Goal: Task Accomplishment & Management: Use online tool/utility

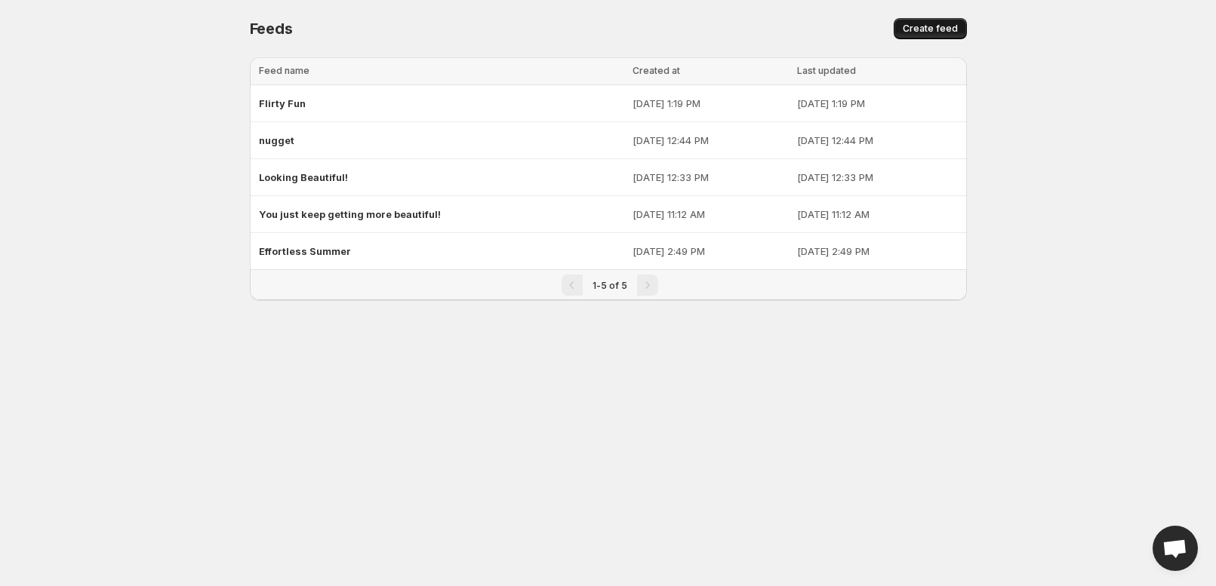
click at [958, 32] on span "Create feed" at bounding box center [929, 29] width 55 height 12
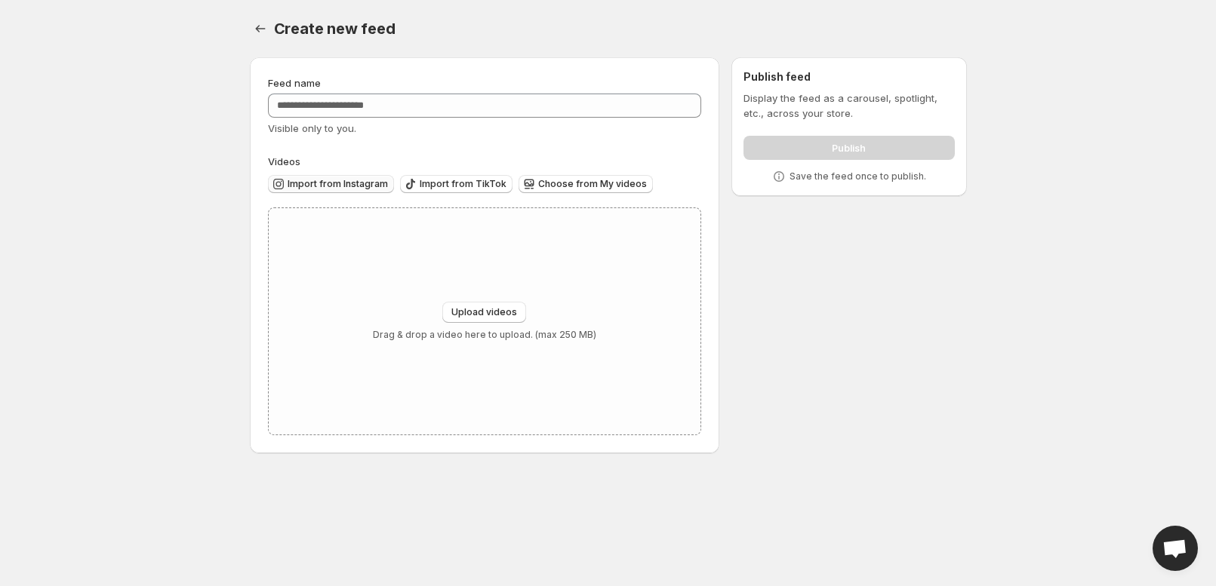
click at [291, 190] on span "Import from Instagram" at bounding box center [337, 184] width 100 height 12
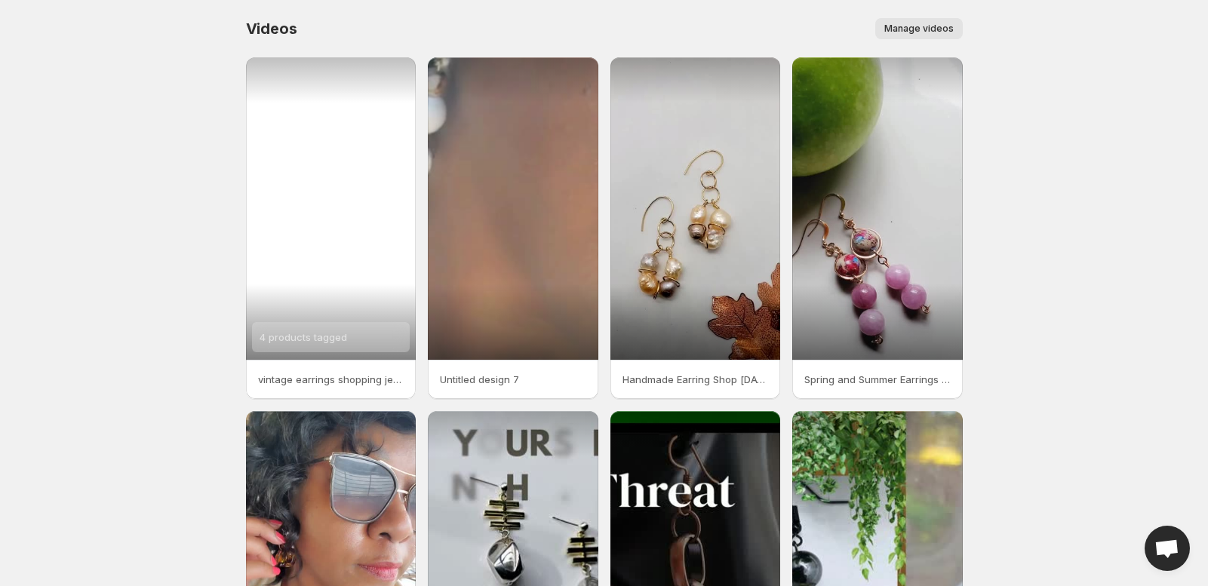
click at [287, 304] on div "4 products tagged" at bounding box center [331, 208] width 171 height 303
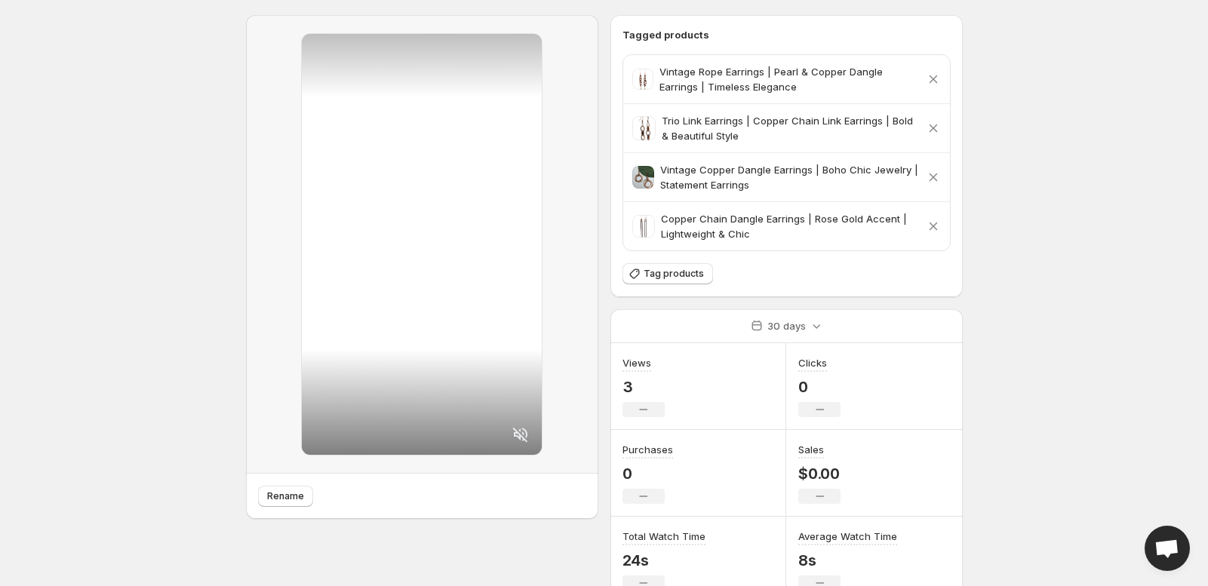
scroll to position [17, 0]
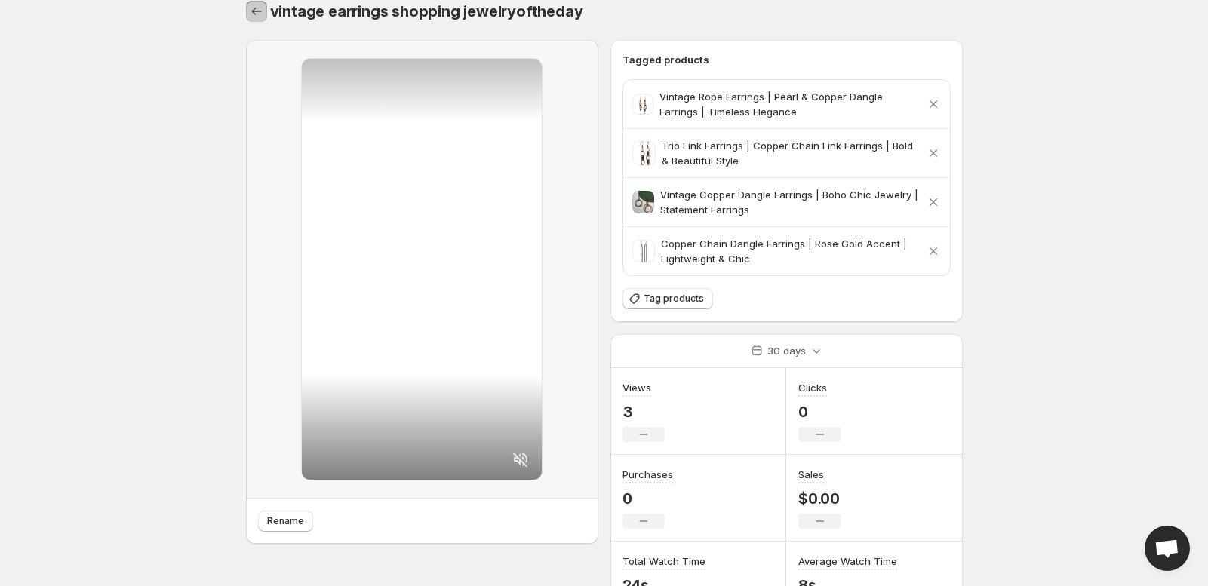
click at [251, 14] on icon "Settings" at bounding box center [256, 11] width 10 height 7
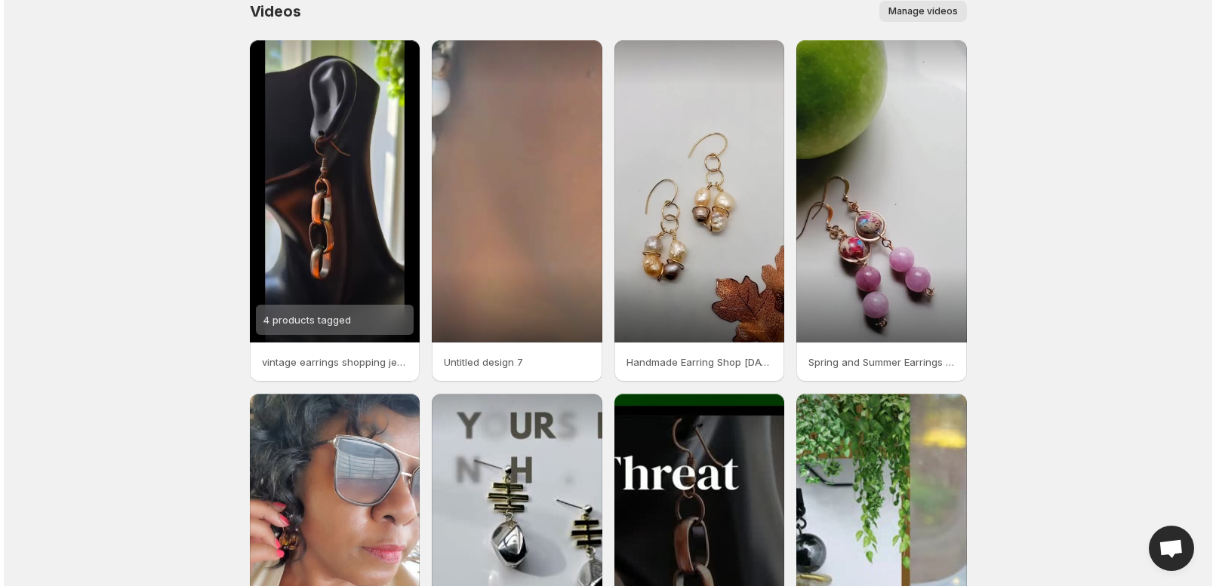
scroll to position [0, 0]
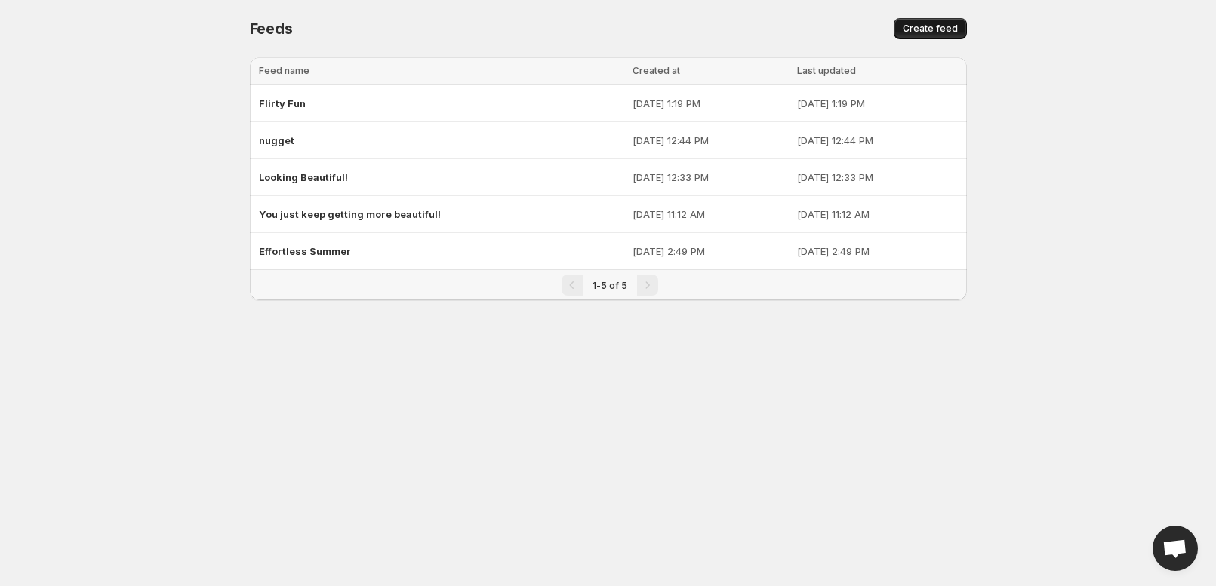
click at [967, 26] on button "Create feed" at bounding box center [929, 28] width 73 height 21
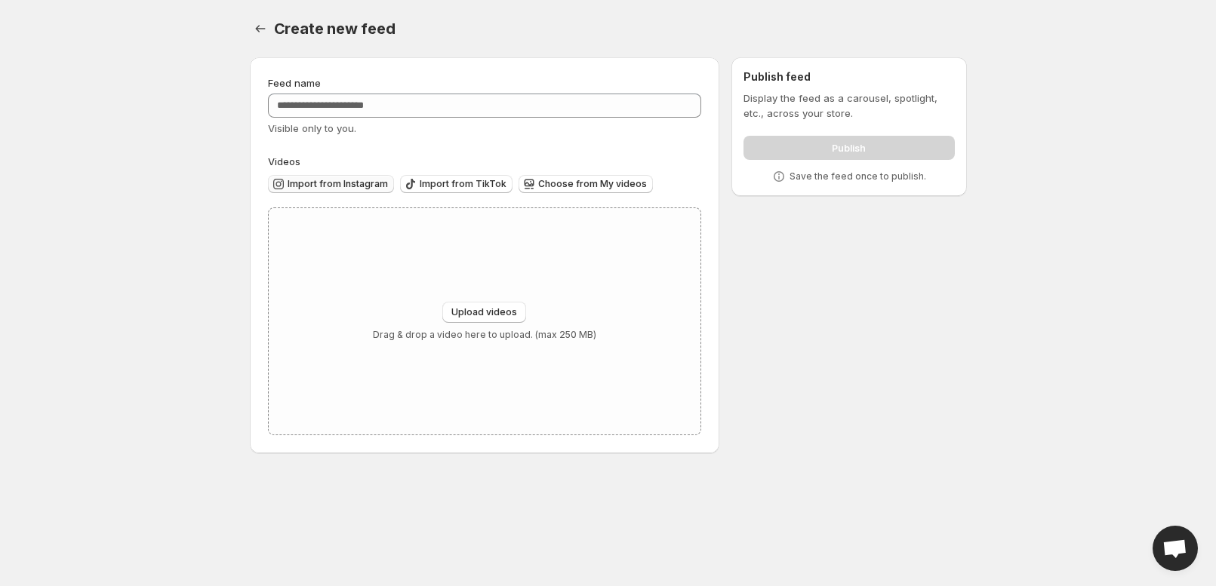
click at [287, 190] on span "Import from Instagram" at bounding box center [337, 184] width 100 height 12
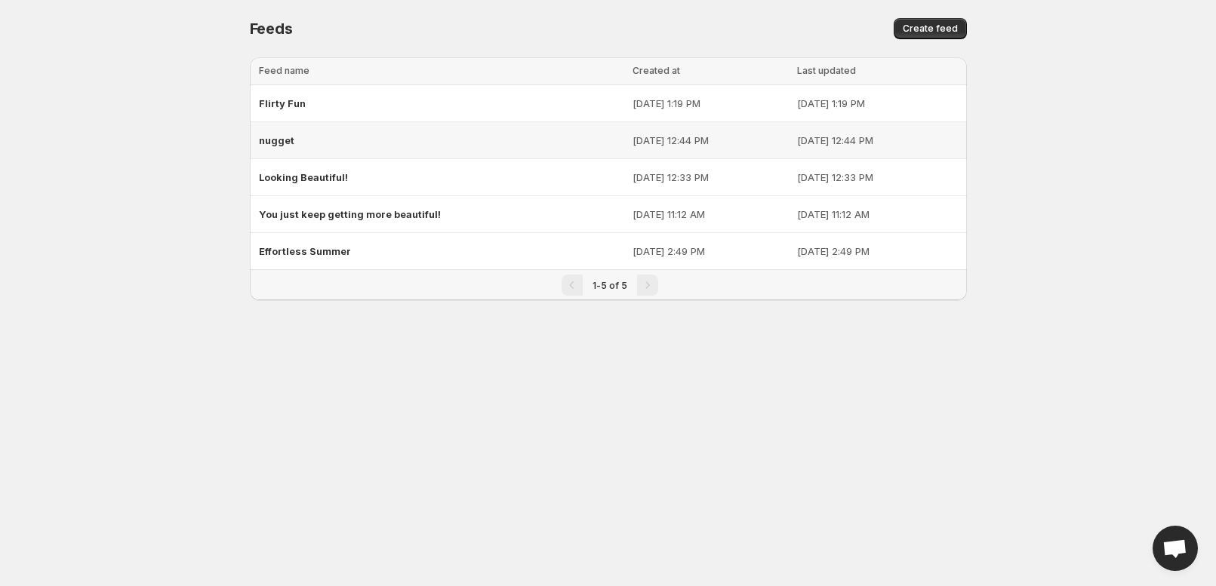
click at [259, 146] on span "nugget" at bounding box center [276, 140] width 35 height 12
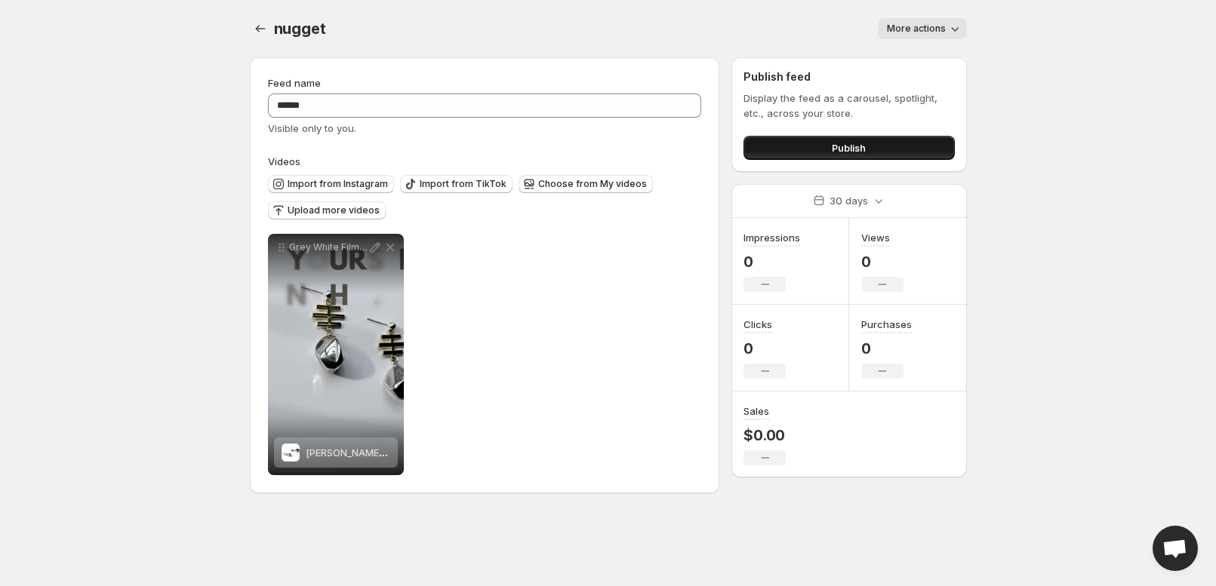
click at [865, 155] on span "Publish" at bounding box center [849, 147] width 34 height 15
click at [954, 160] on button "Publish" at bounding box center [848, 148] width 211 height 24
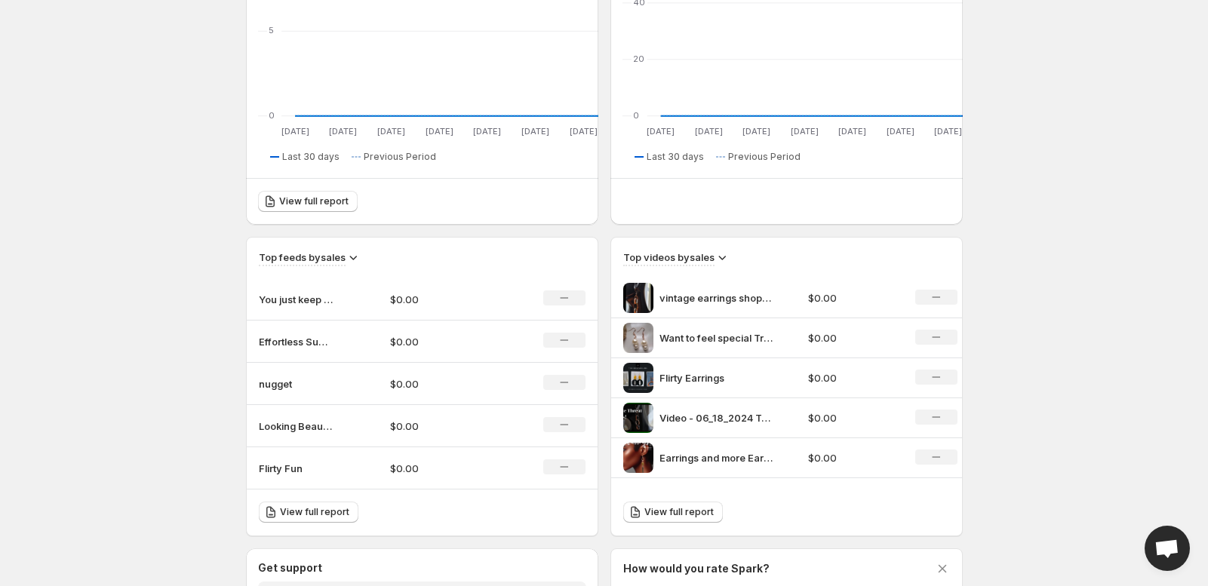
scroll to position [302, 0]
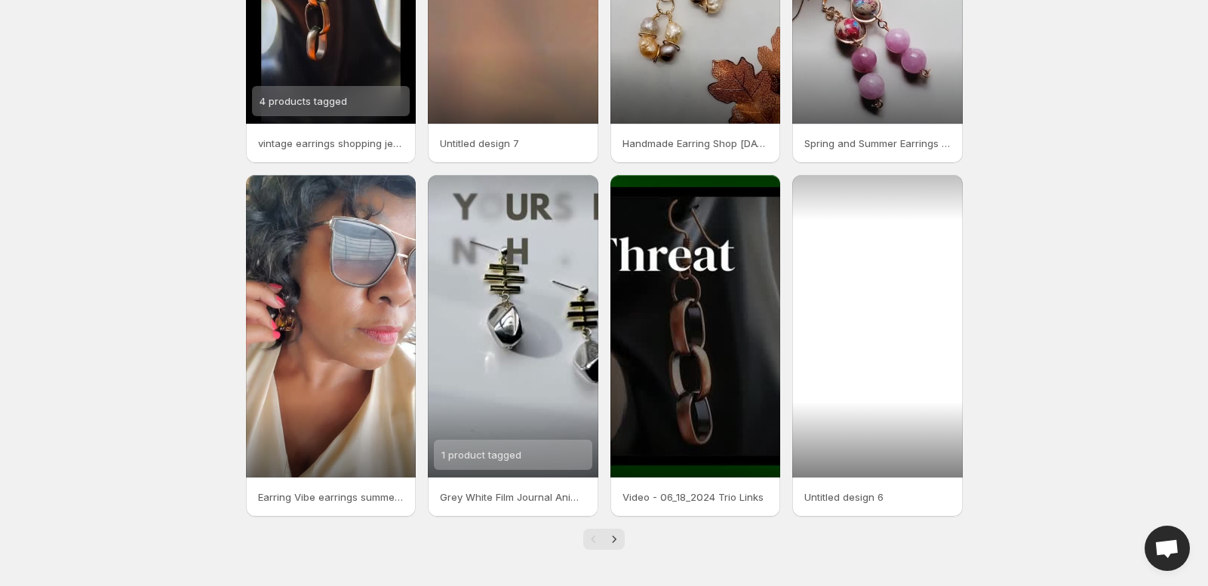
scroll to position [420, 0]
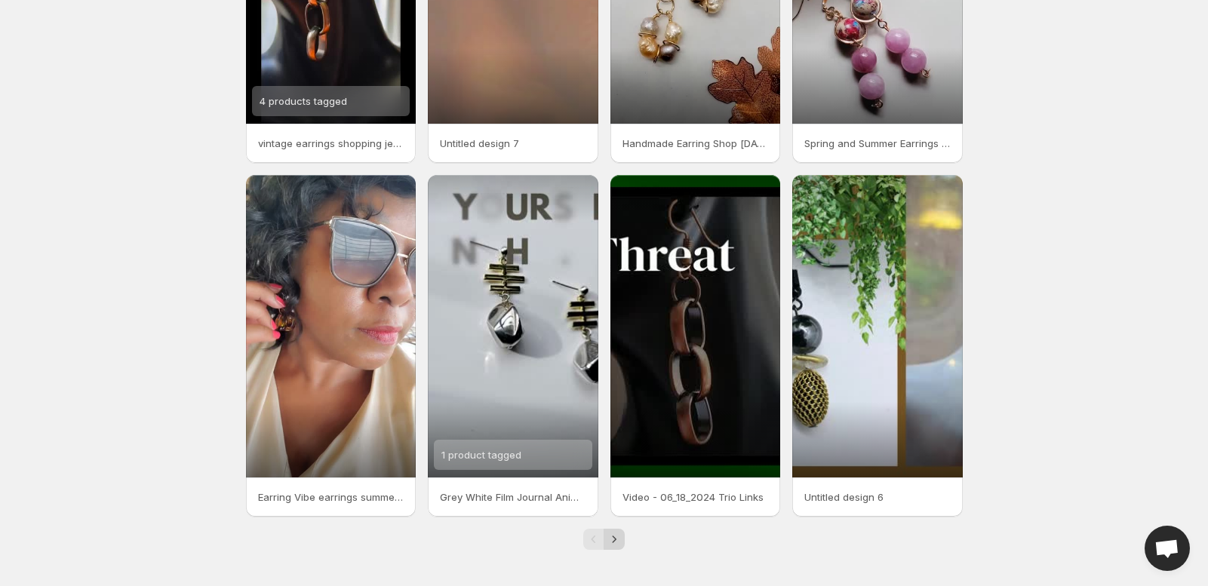
click at [616, 538] on icon "Next" at bounding box center [615, 539] width 4 height 7
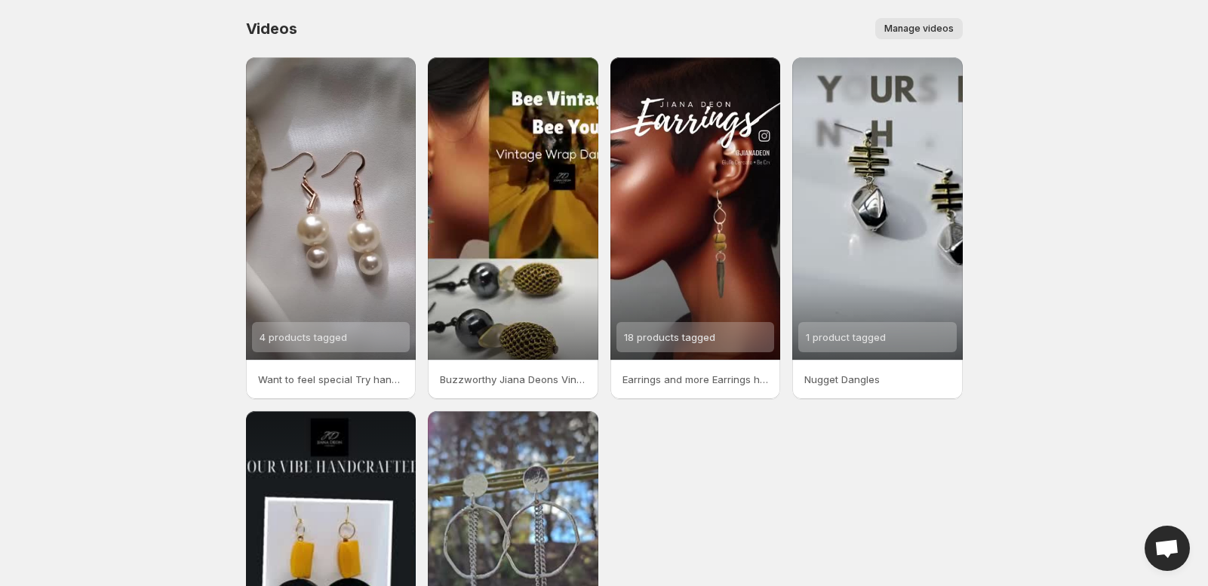
click at [954, 32] on span "Manage videos" at bounding box center [918, 29] width 69 height 12
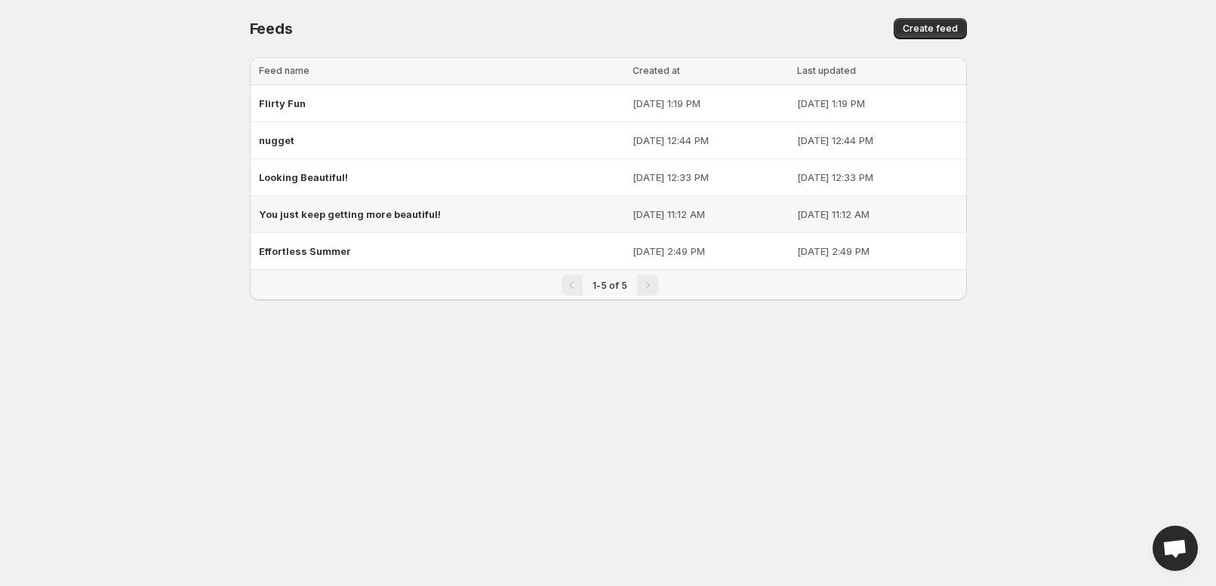
click at [259, 220] on span "You just keep getting more beautiful!" at bounding box center [350, 214] width 182 height 12
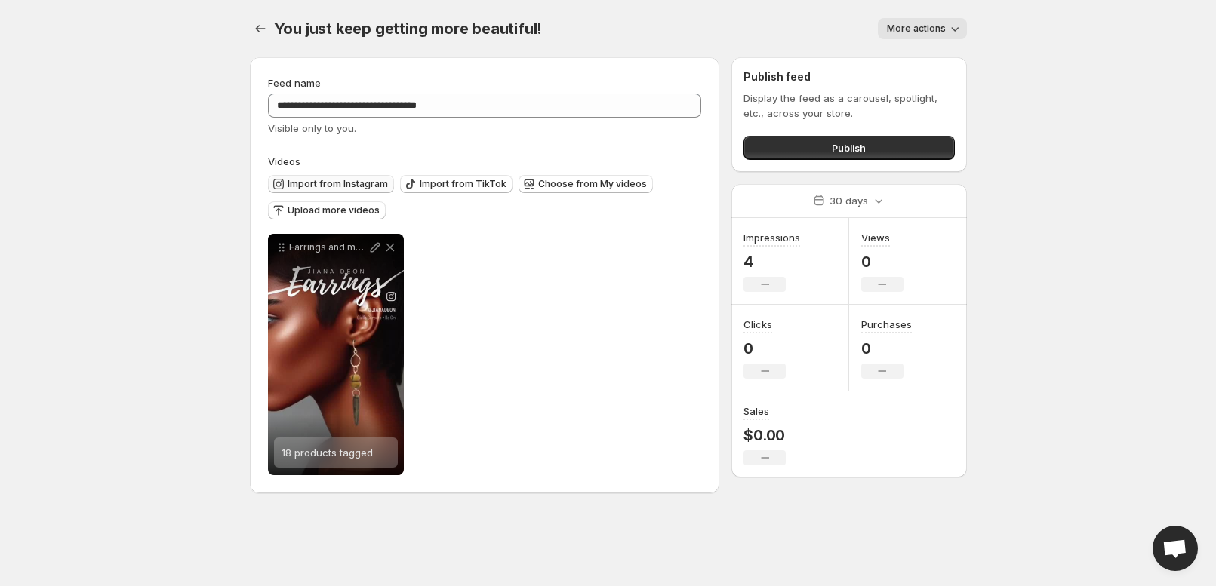
click at [287, 190] on span "Import from Instagram" at bounding box center [337, 184] width 100 height 12
click at [557, 190] on span "Choose from My videos" at bounding box center [592, 184] width 109 height 12
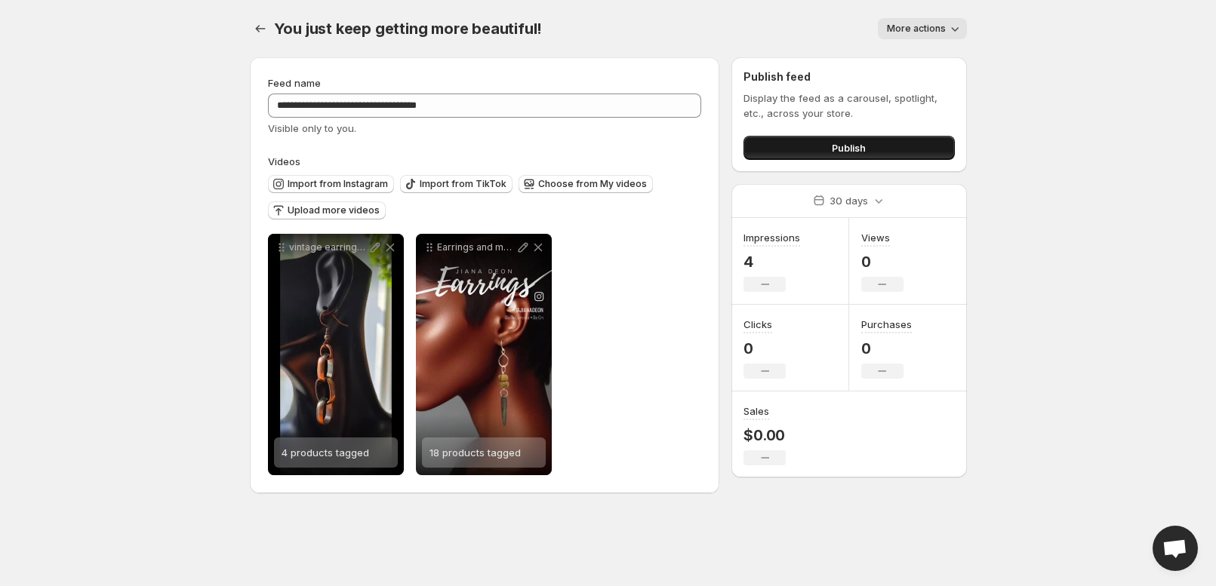
click at [942, 160] on button "Publish" at bounding box center [848, 148] width 211 height 24
click at [865, 155] on span "Publish" at bounding box center [849, 147] width 34 height 15
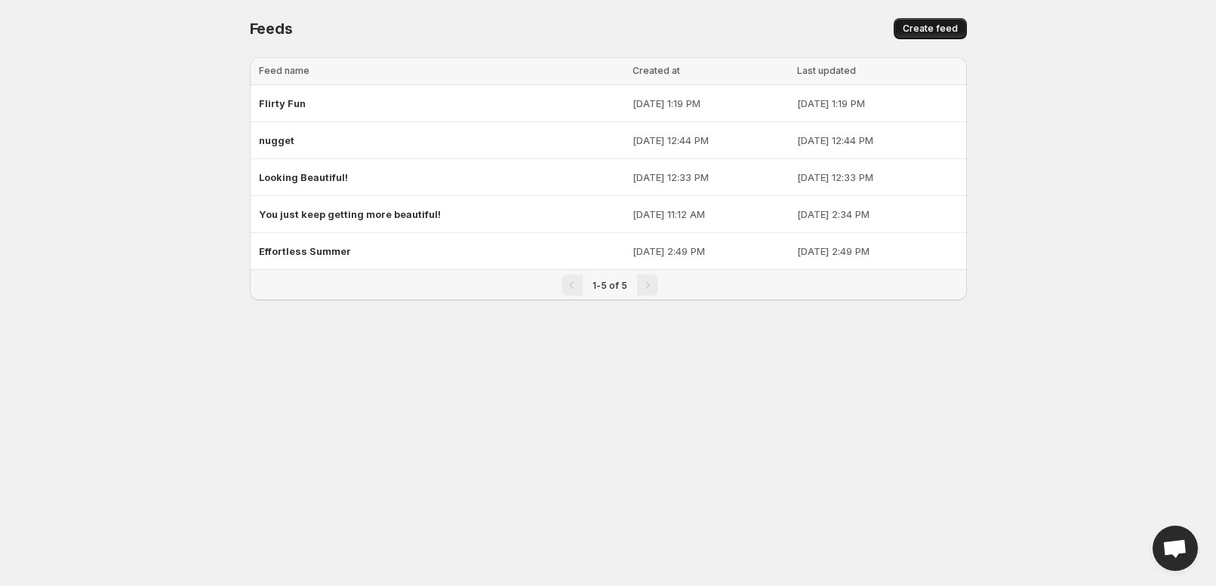
click at [958, 35] on span "Create feed" at bounding box center [929, 29] width 55 height 12
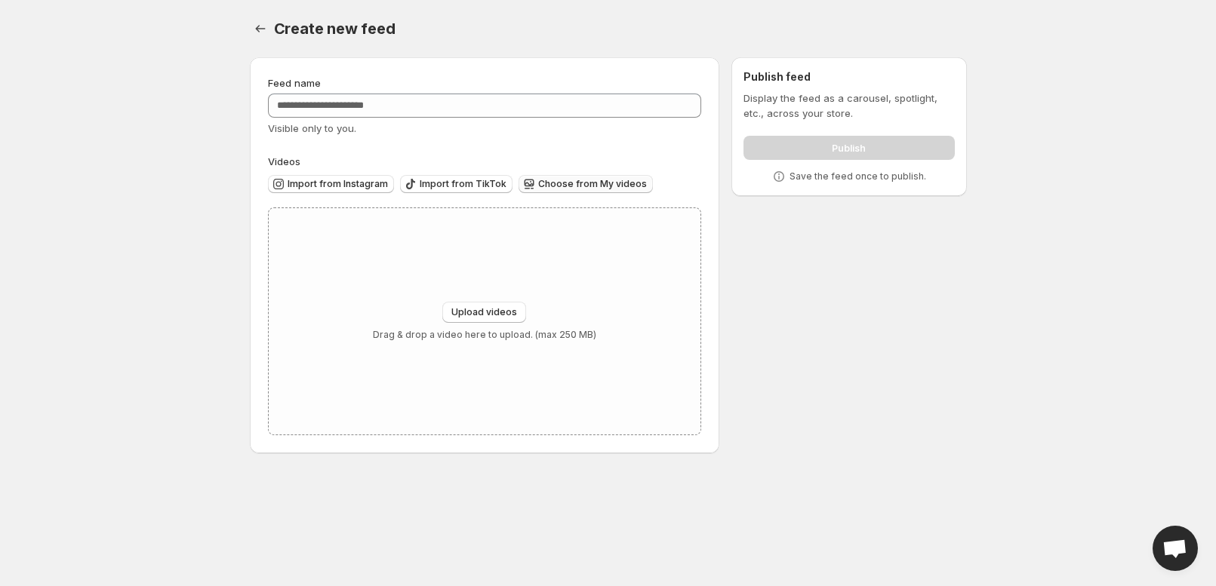
click at [555, 190] on span "Choose from My videos" at bounding box center [592, 184] width 109 height 12
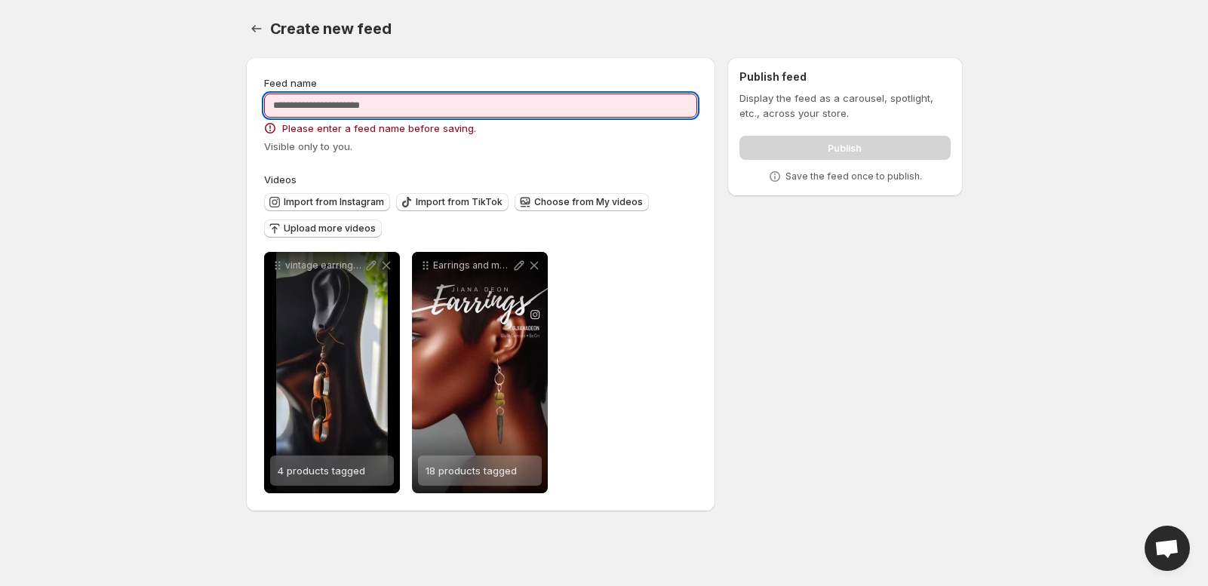
click at [291, 118] on input "Feed name" at bounding box center [481, 106] width 434 height 24
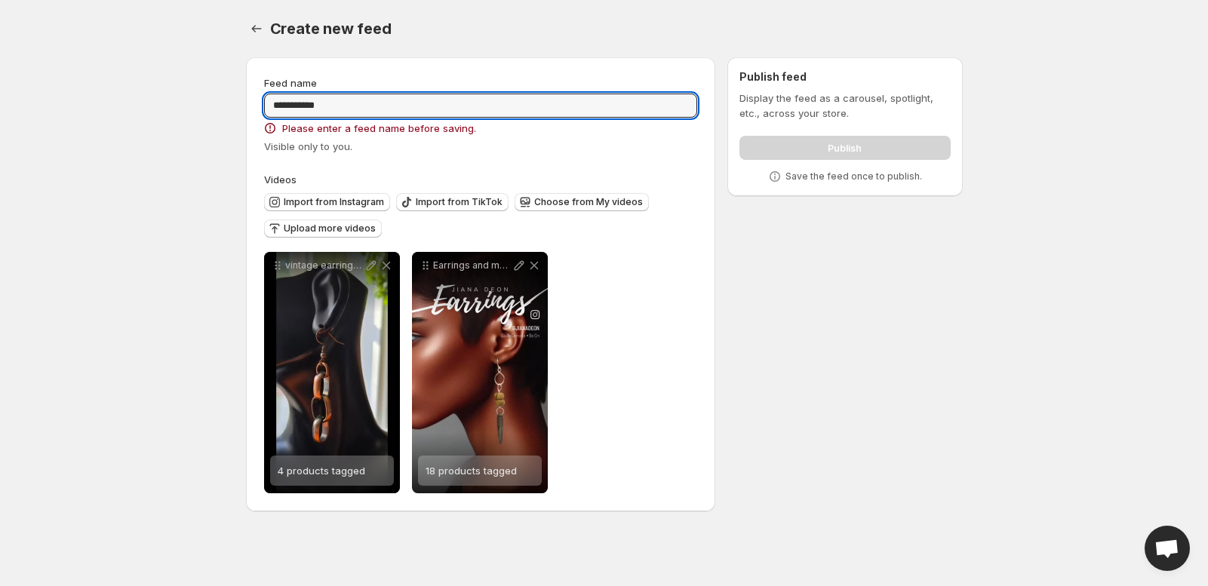
type input "**********"
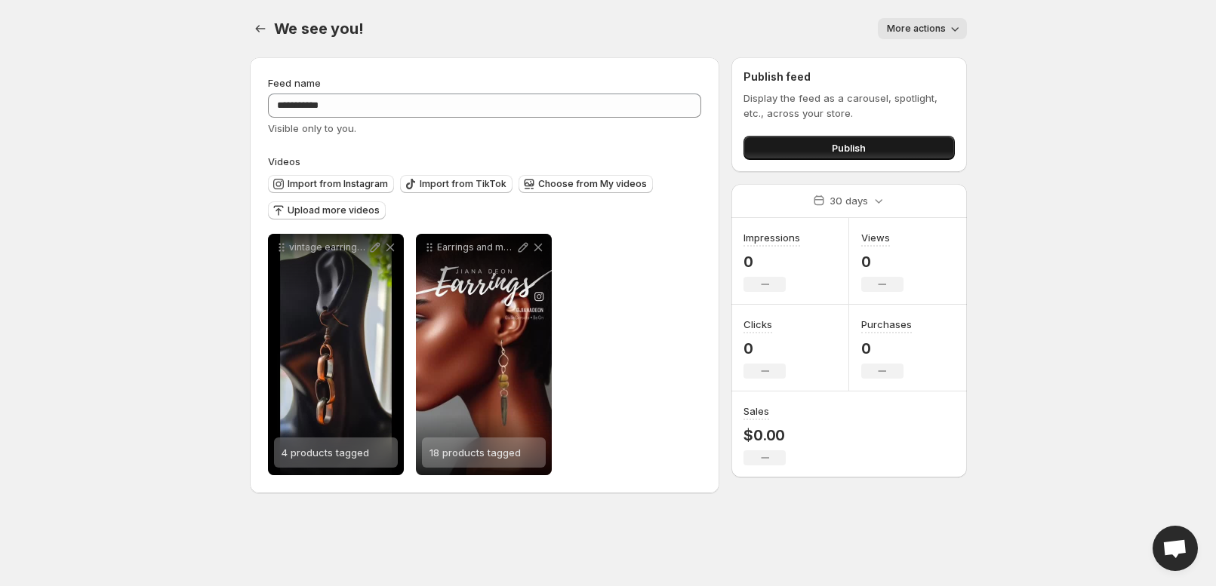
click at [880, 160] on button "Publish" at bounding box center [848, 148] width 211 height 24
